Goal: Use online tool/utility

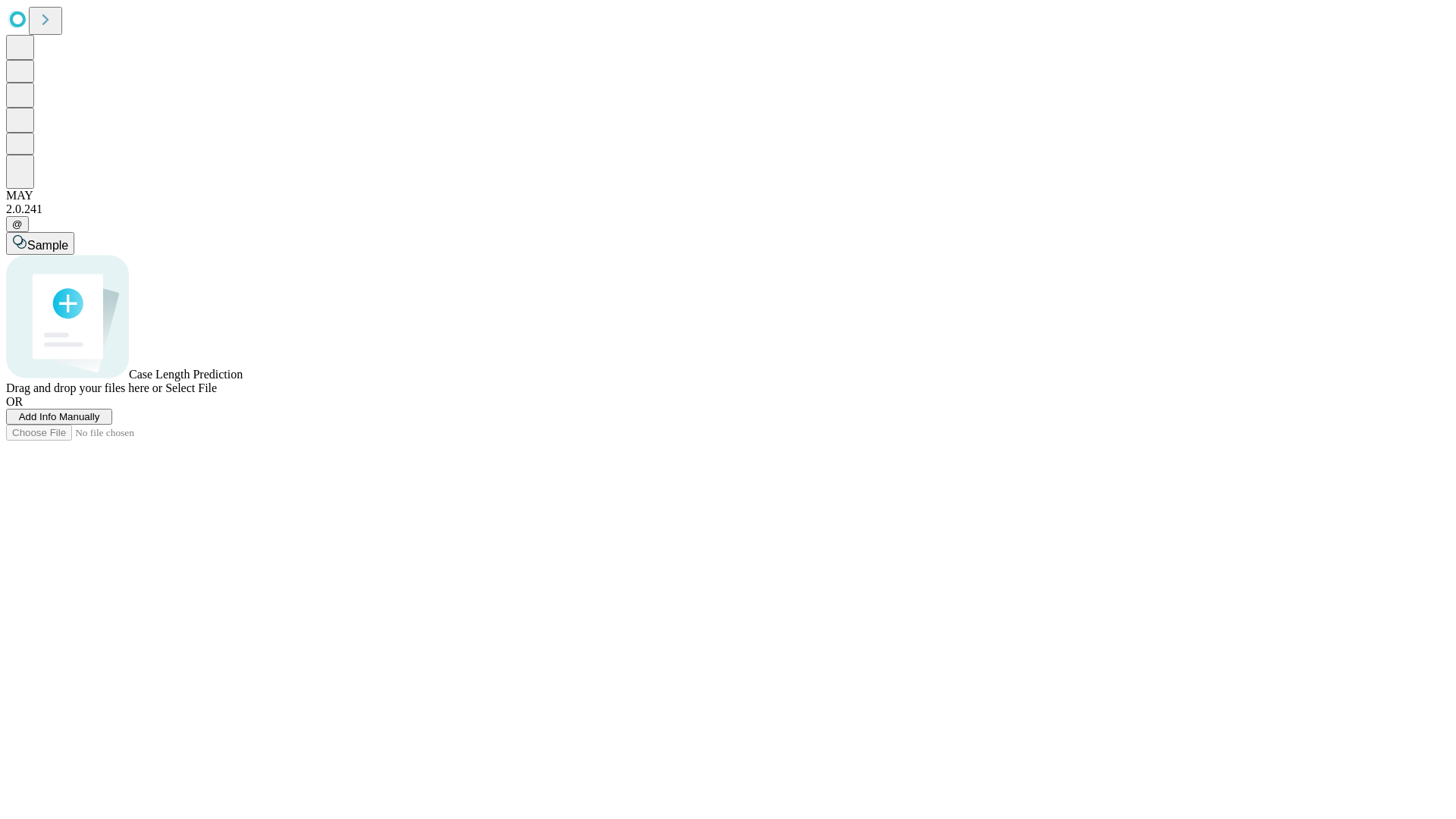
click at [217, 395] on span "Select File" at bounding box center [192, 388] width 52 height 13
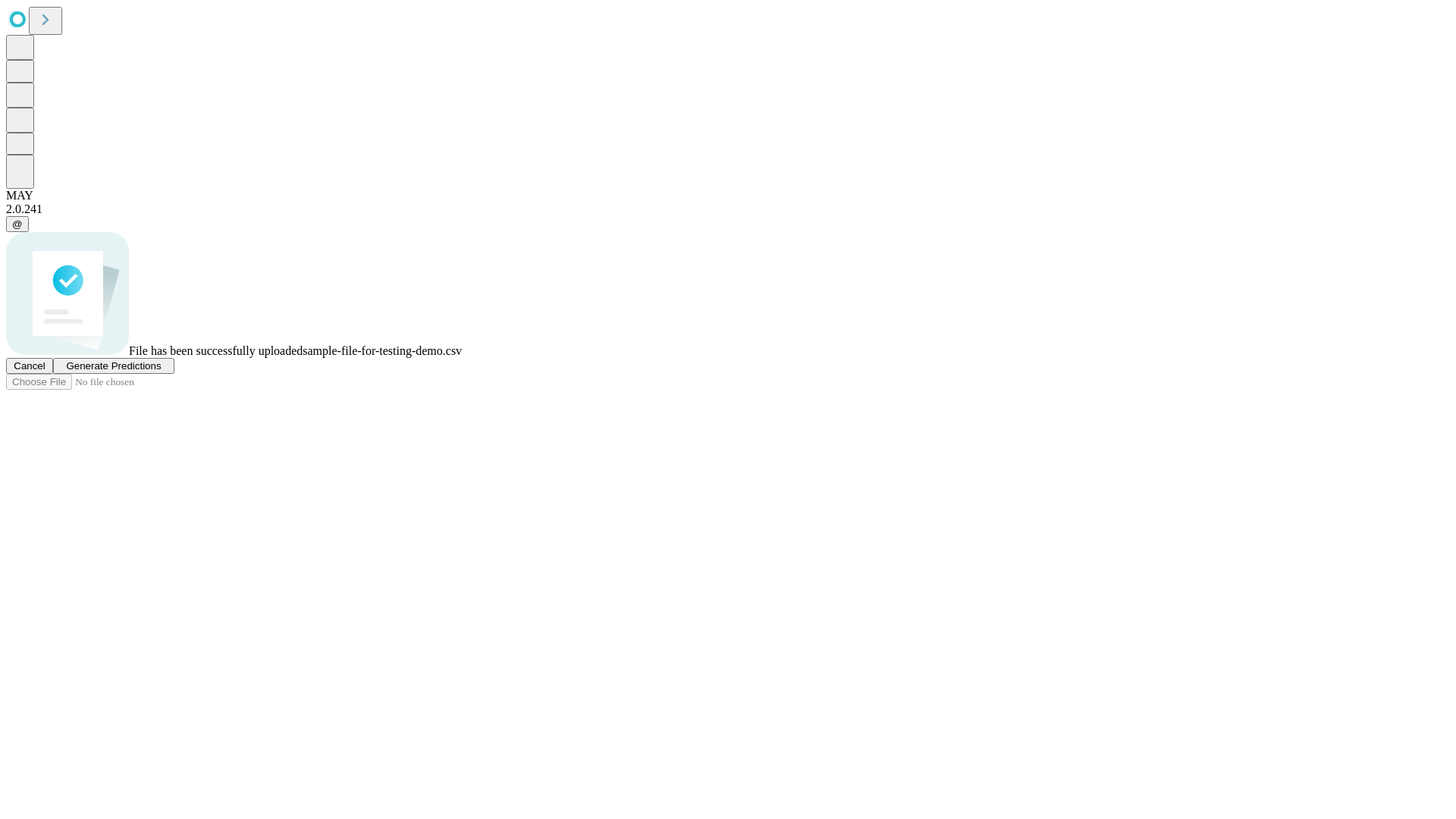
click at [161, 371] on span "Generate Predictions" at bounding box center [114, 366] width 95 height 12
